Goal: Task Accomplishment & Management: Complete application form

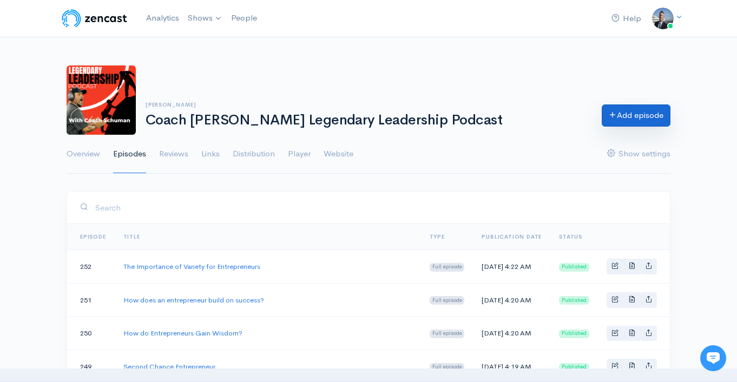
click at [624, 114] on link "Add episode" at bounding box center [636, 115] width 69 height 22
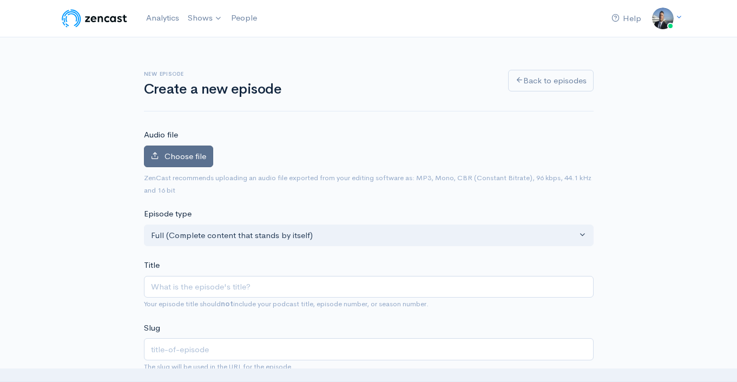
click at [196, 155] on span "Choose file" at bounding box center [186, 156] width 42 height 10
click at [0, 0] on input "Choose file" at bounding box center [0, 0] width 0 height 0
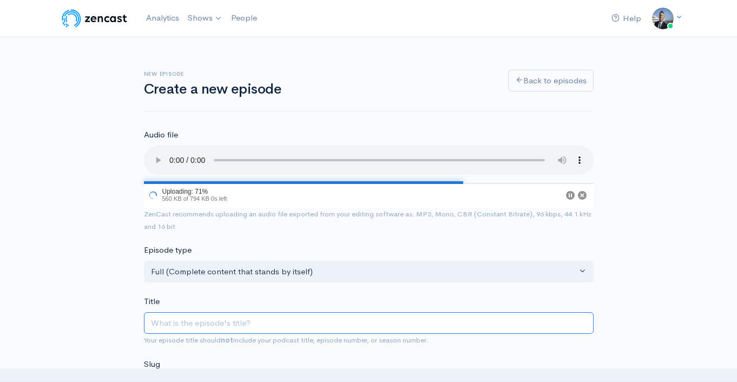
click at [231, 321] on input "Title" at bounding box center [369, 323] width 450 height 22
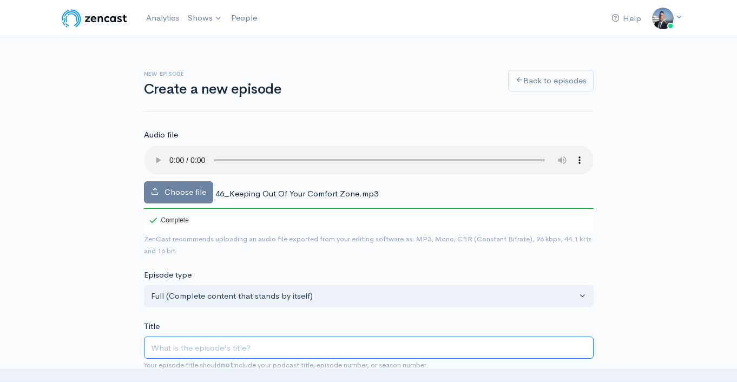
paste input "Keeping Out Of Your Comfort Zone."
type input "Keeping Out Of Your Comfort Zone"
type input "keeping-out-of-your-comfort-zone"
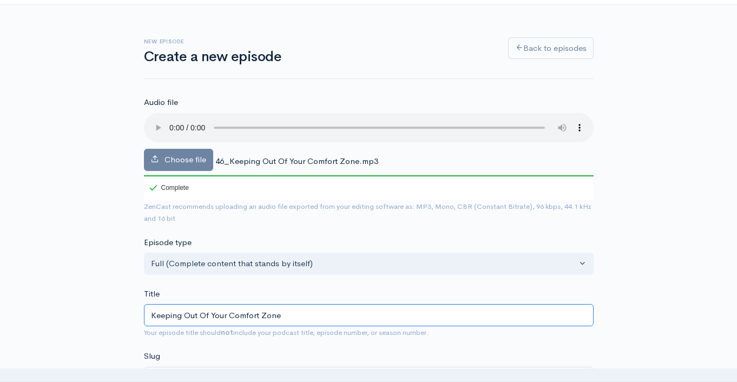
scroll to position [193, 0]
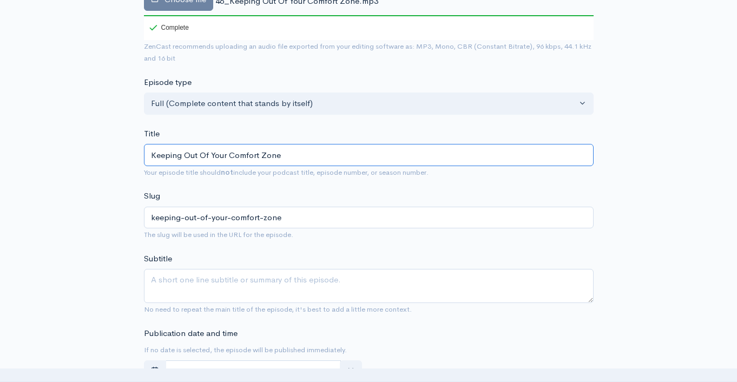
type input "Keeping Out Of Your Comfort Zone"
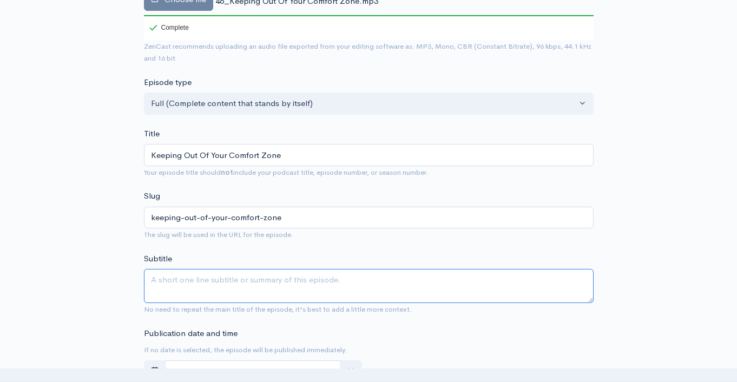
click at [210, 283] on textarea "Subtitle" at bounding box center [369, 286] width 450 height 34
paste textarea "Keeping Out Of Your Comfort Zone."
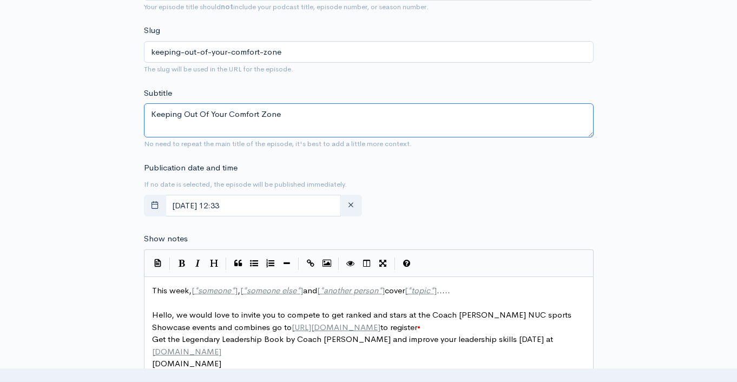
scroll to position [419, 0]
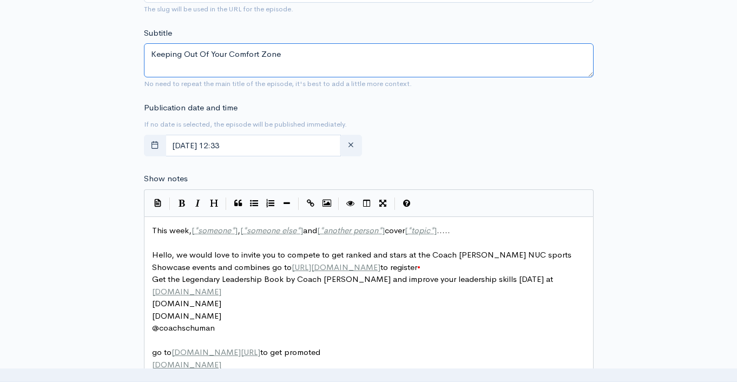
type textarea "Keeping Out Of Your Comfort Zone"
click at [166, 232] on span "This week, [ * someone * ] , [ * someone else * ] and [ * another person * ] co…" at bounding box center [301, 230] width 298 height 10
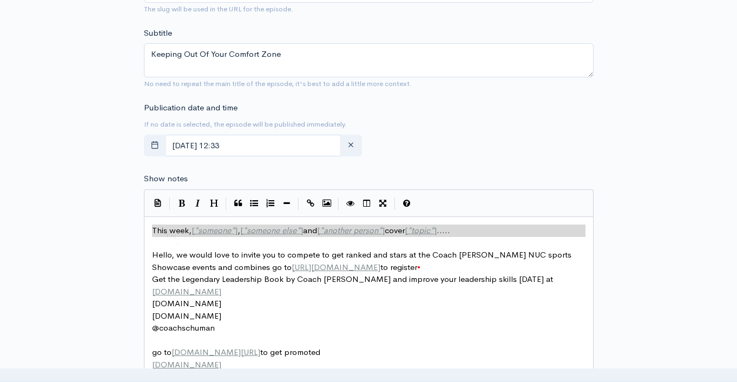
type textarea "​This week, [*someone*], [*someone else*] and [*another person*] cover [*topic*…"
paste textarea
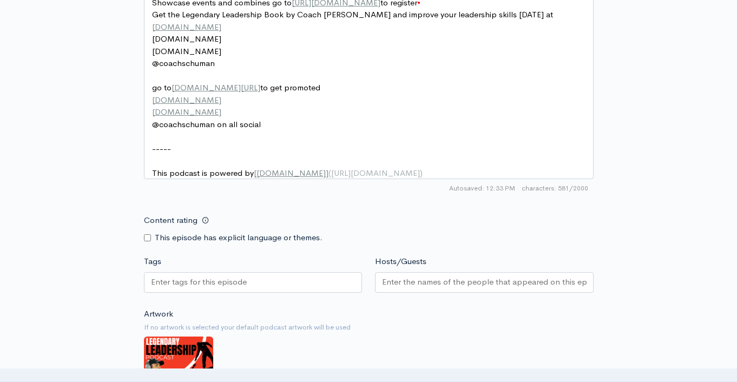
scroll to position [704, 0]
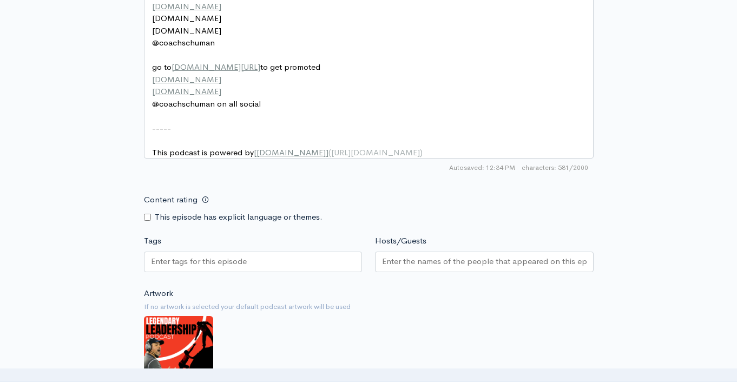
click at [267, 271] on div at bounding box center [253, 262] width 219 height 21
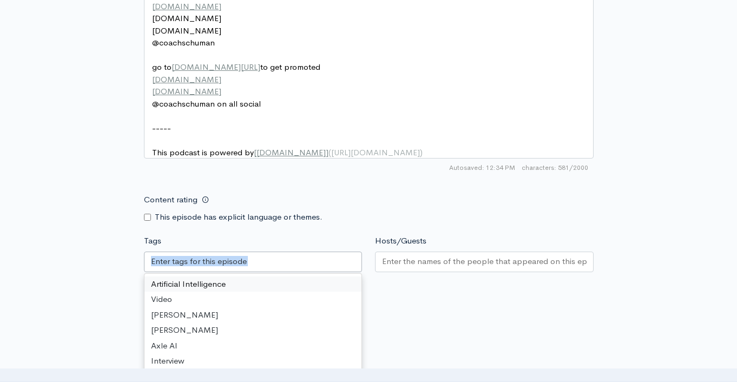
drag, startPoint x: 259, startPoint y: 278, endPoint x: 264, endPoint y: 270, distance: 9.2
click at [260, 272] on div at bounding box center [253, 262] width 219 height 21
click at [264, 270] on div at bounding box center [253, 262] width 219 height 21
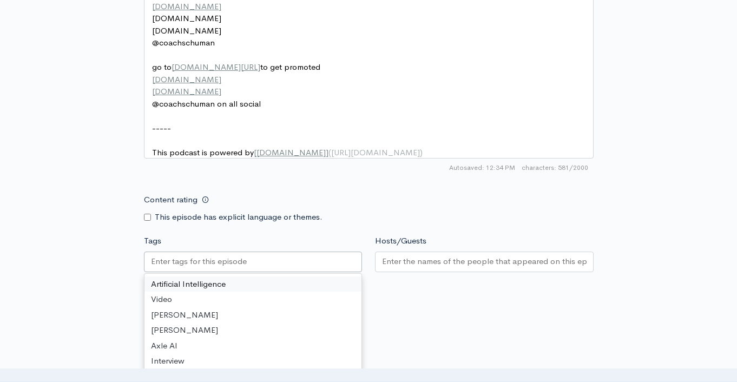
click at [433, 312] on small "If no artwork is selected your default podcast artwork will be used" at bounding box center [369, 307] width 450 height 11
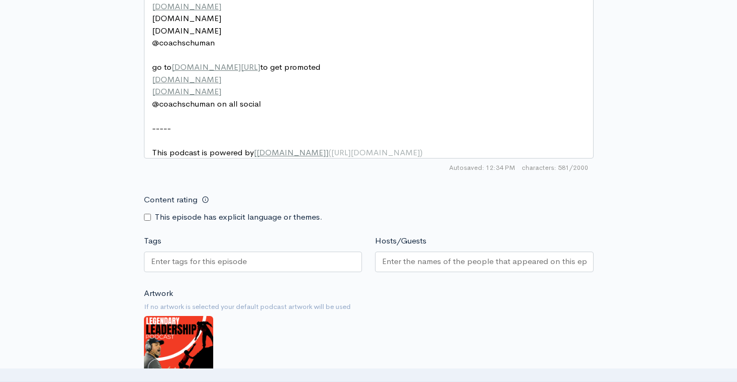
click at [229, 268] on input "Tags" at bounding box center [199, 262] width 97 height 12
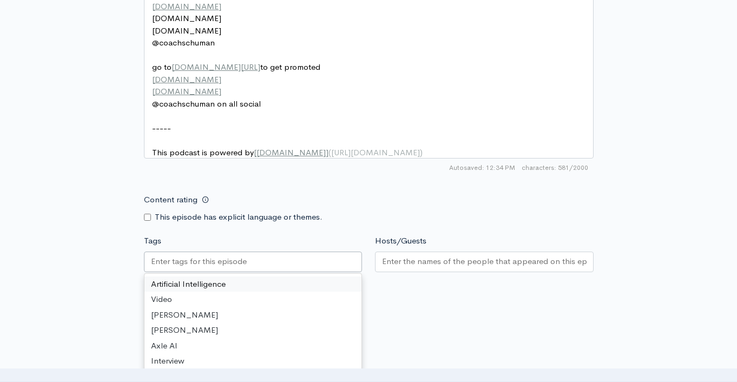
paste input "Keeping Out Of Your Comfort Zone."
type input "Keeping Out Of Your Comfort Zone."
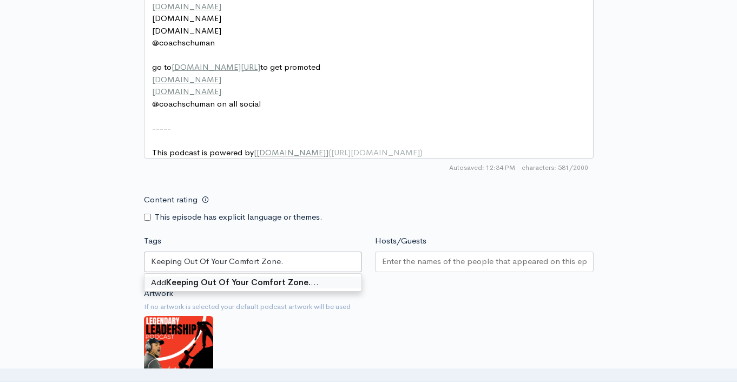
scroll to position [0, 0]
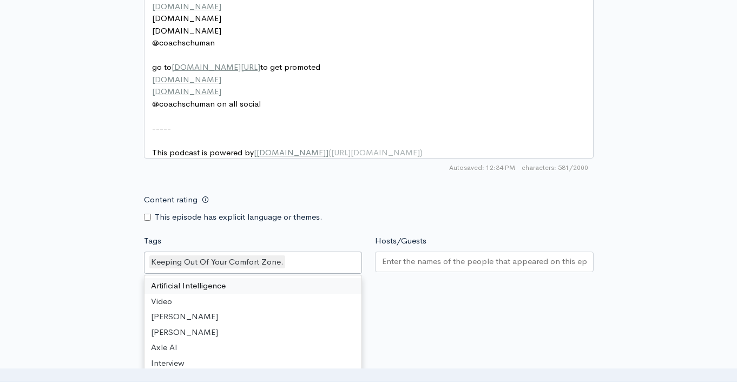
click at [437, 268] on input "Hosts/Guests" at bounding box center [484, 262] width 205 height 12
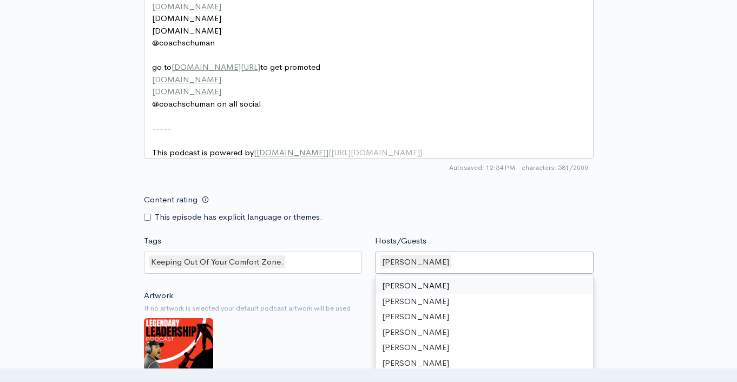
click at [492, 223] on div "Content rating This episode has explicit language or themes." at bounding box center [369, 206] width 463 height 34
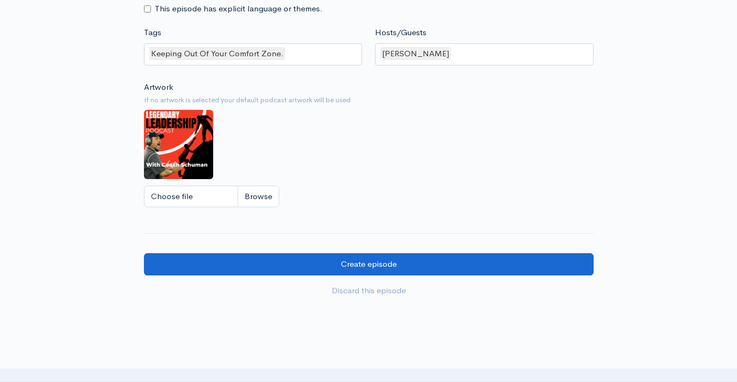
scroll to position [993, 0]
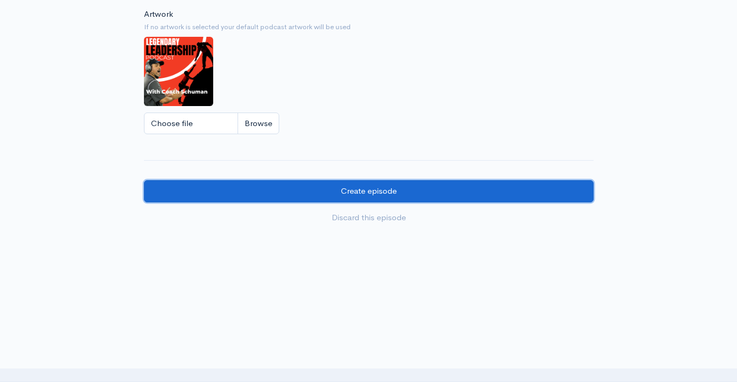
drag, startPoint x: 362, startPoint y: 198, endPoint x: 369, endPoint y: 201, distance: 7.0
click at [362, 198] on input "Create episode" at bounding box center [369, 191] width 450 height 22
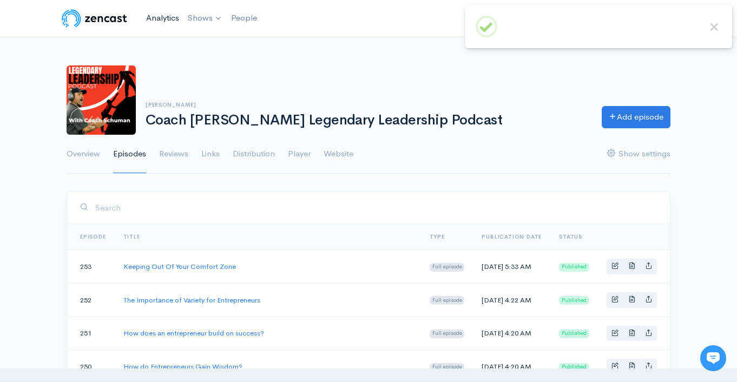
click at [168, 16] on link "Analytics" at bounding box center [163, 17] width 42 height 23
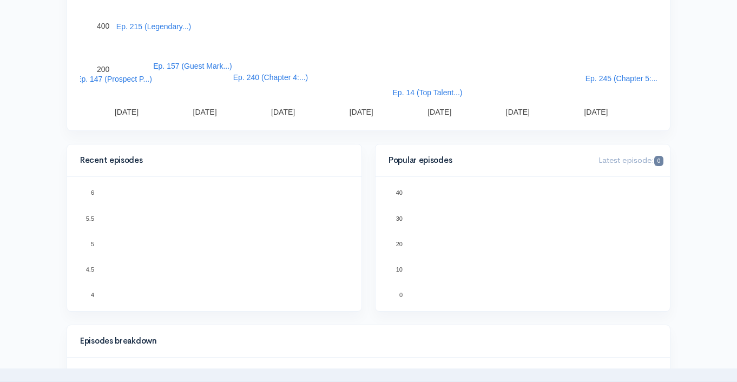
scroll to position [486, 0]
